Goal: Browse casually: Explore the website without a specific task or goal

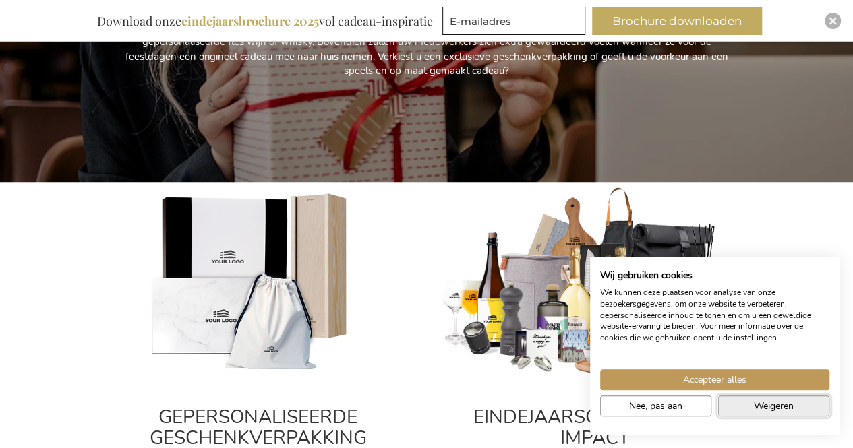
click at [782, 404] on span "Weigeren" at bounding box center [773, 406] width 40 height 14
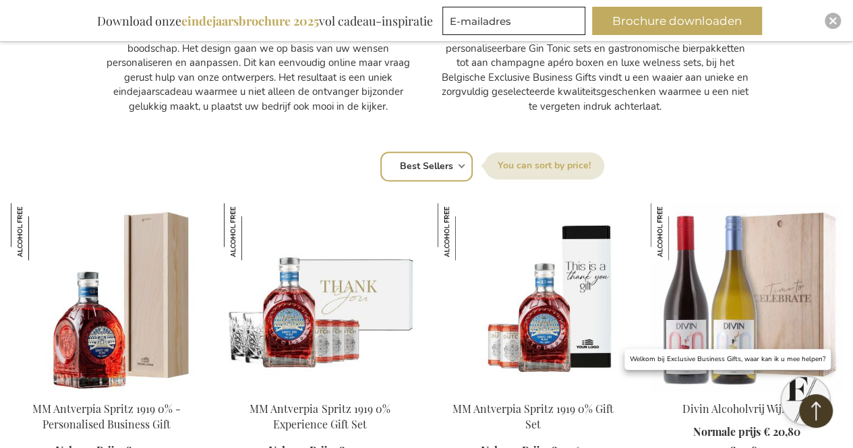
scroll to position [809, 0]
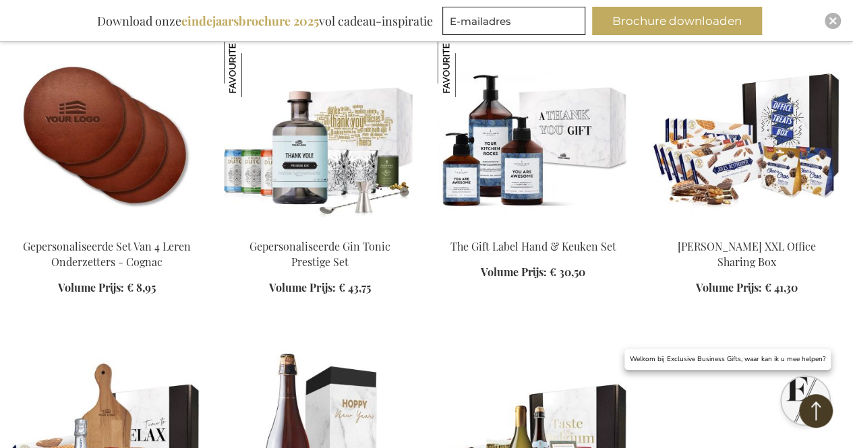
scroll to position [2224, 0]
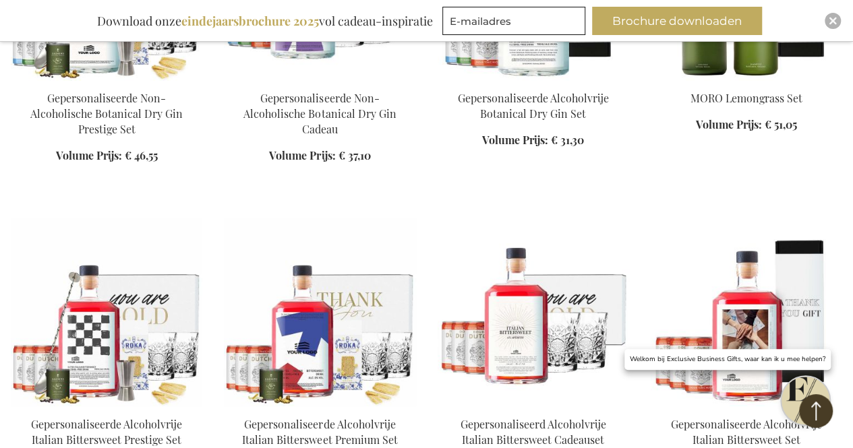
scroll to position [4717, 0]
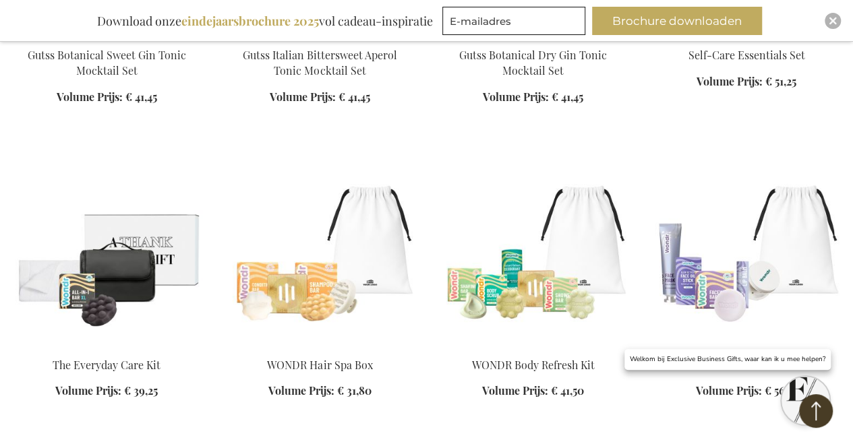
scroll to position [6672, 0]
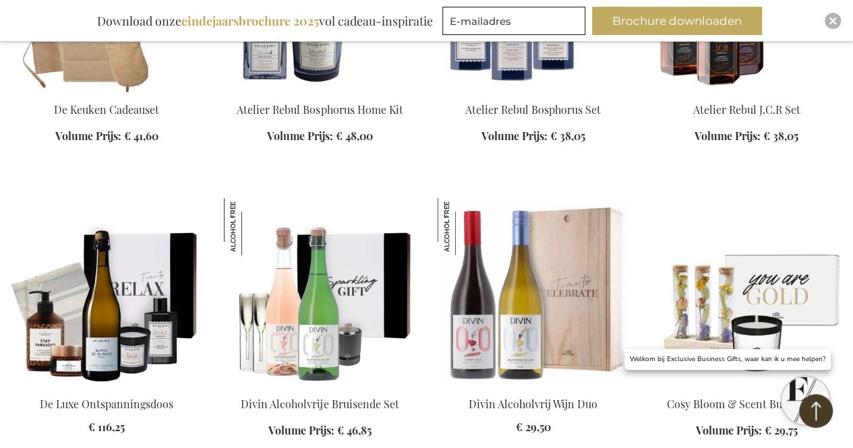
scroll to position [7278, 0]
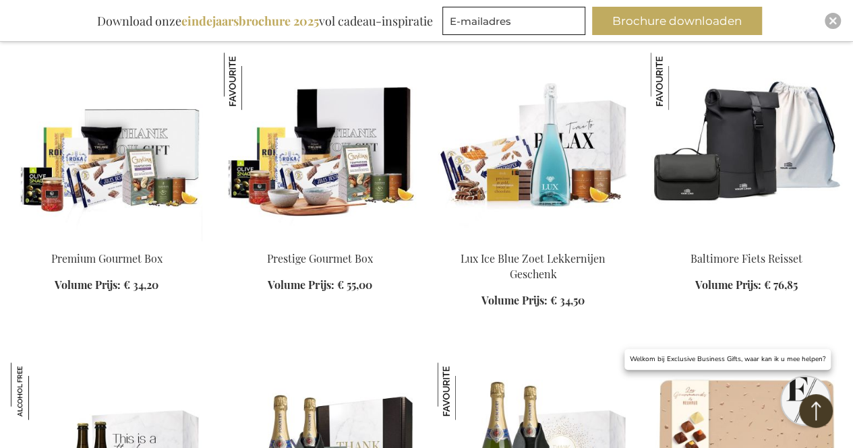
scroll to position [10850, 0]
